Goal: Find specific page/section: Locate item on page

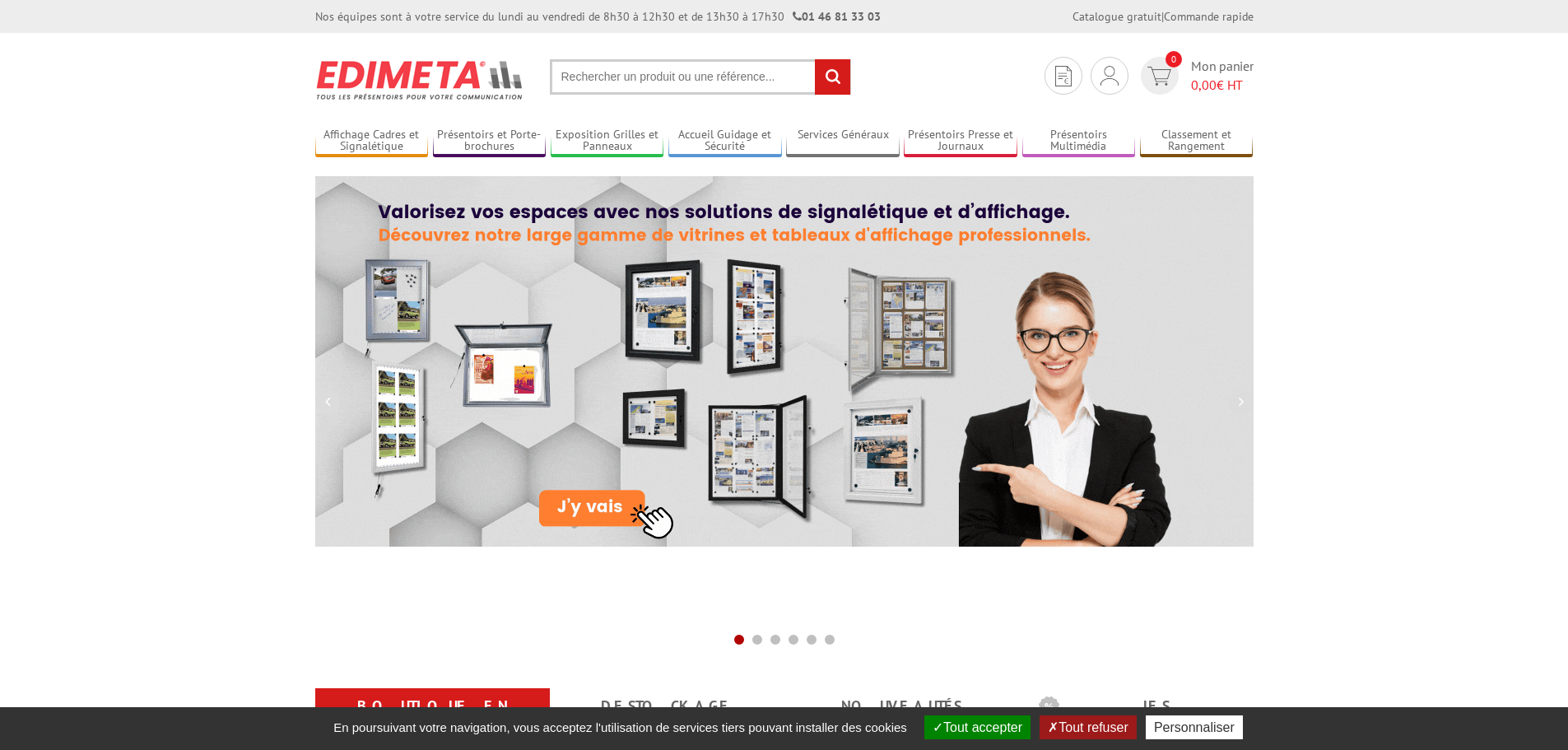
click at [699, 65] on input "text" at bounding box center [701, 77] width 301 height 35
click at [702, 79] on input "text" at bounding box center [701, 77] width 301 height 35
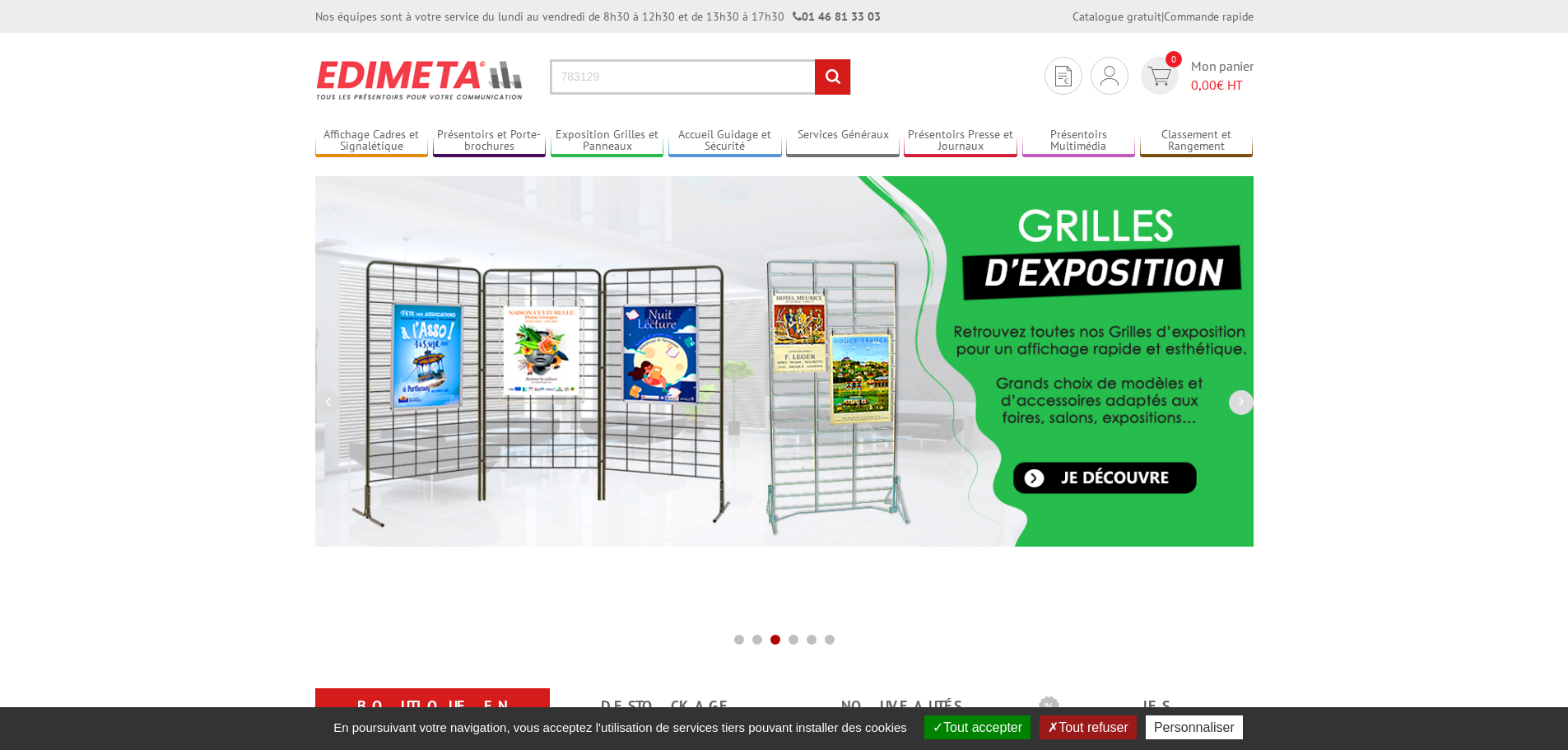
type input "783129"
click at [814, 60] on input "rechercher" at bounding box center [831, 77] width 35 height 35
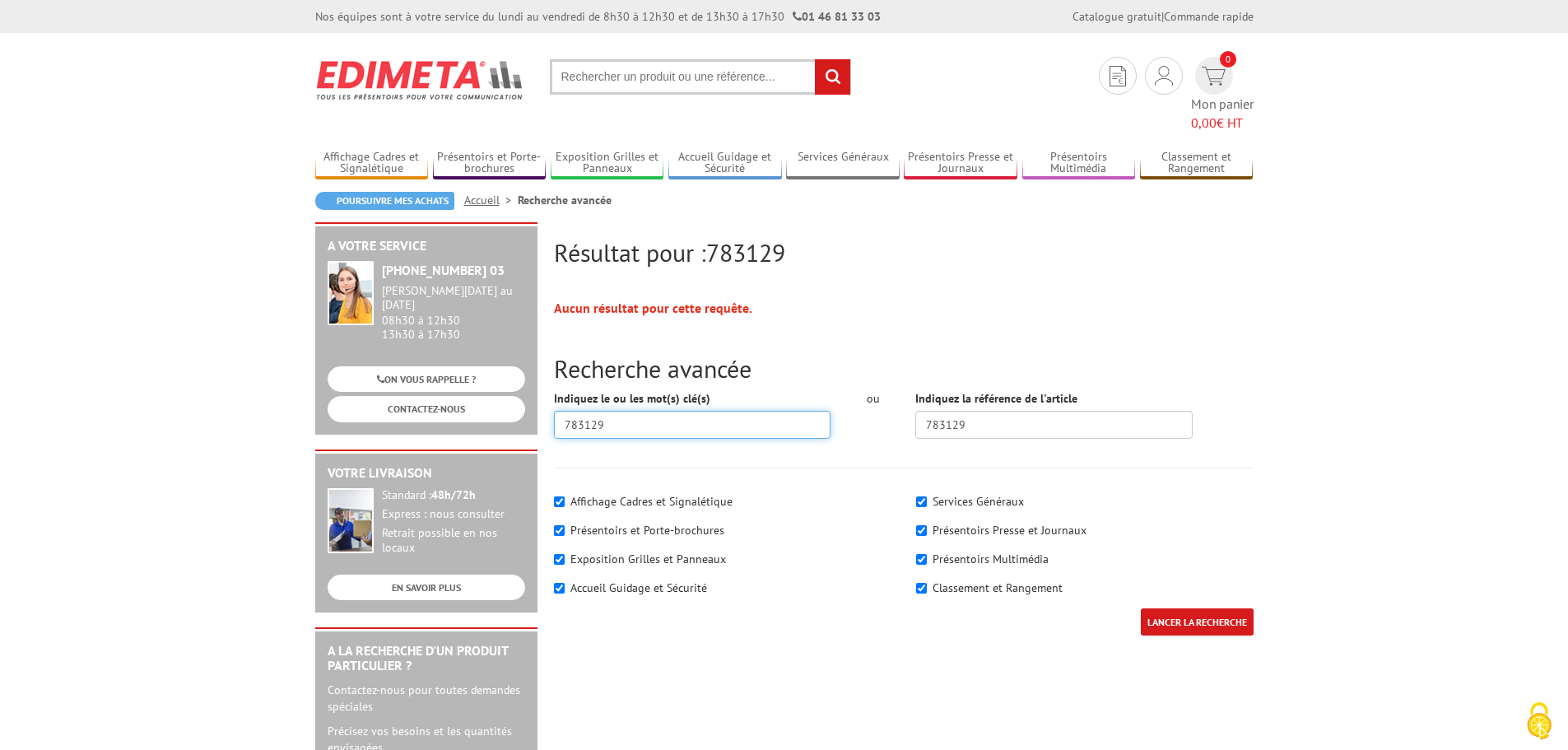
click at [618, 411] on input "783129" at bounding box center [692, 425] width 278 height 28
